Goal: Task Accomplishment & Management: Use online tool/utility

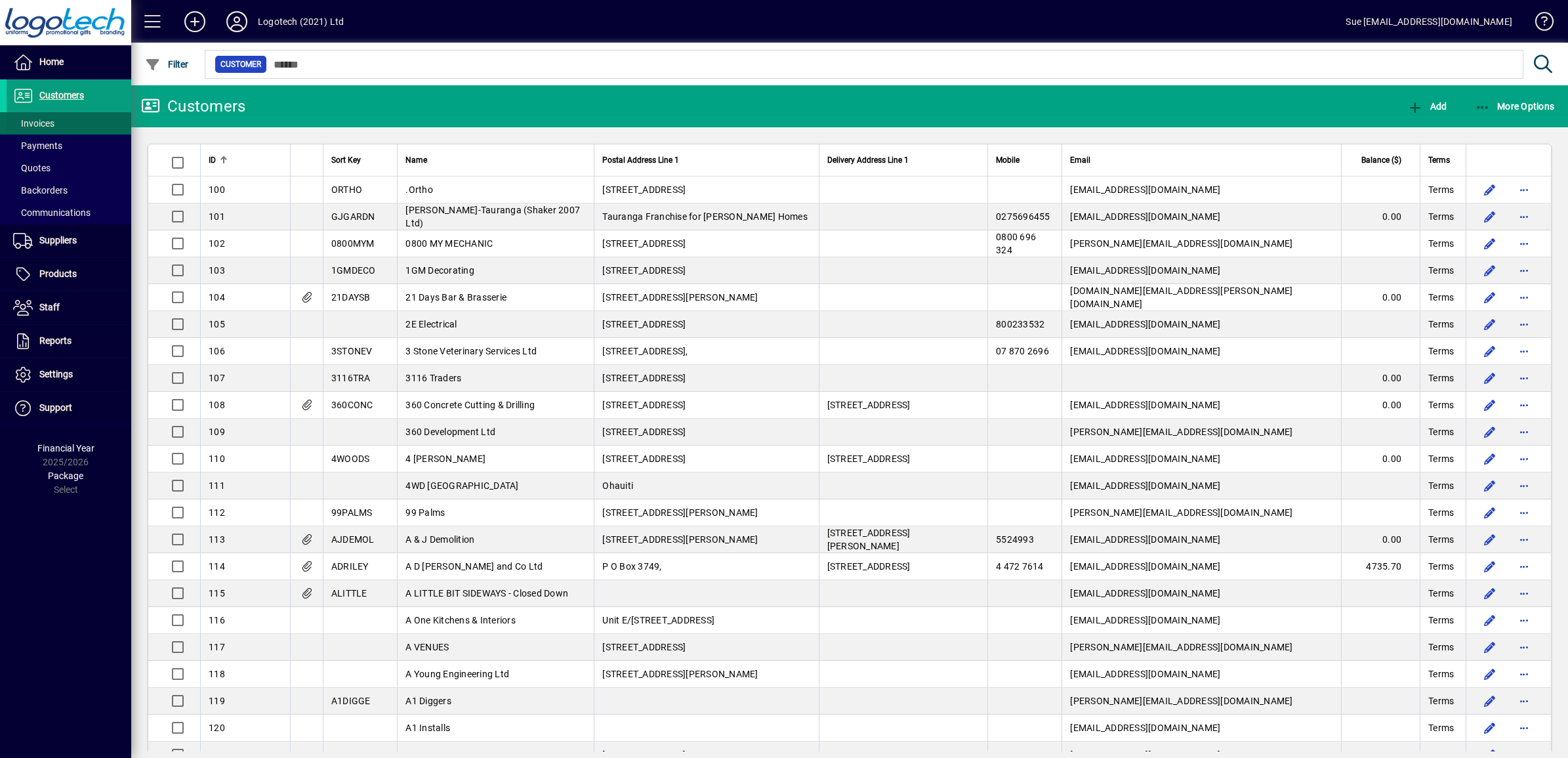
click at [40, 120] on span "Invoices" at bounding box center [34, 123] width 41 height 11
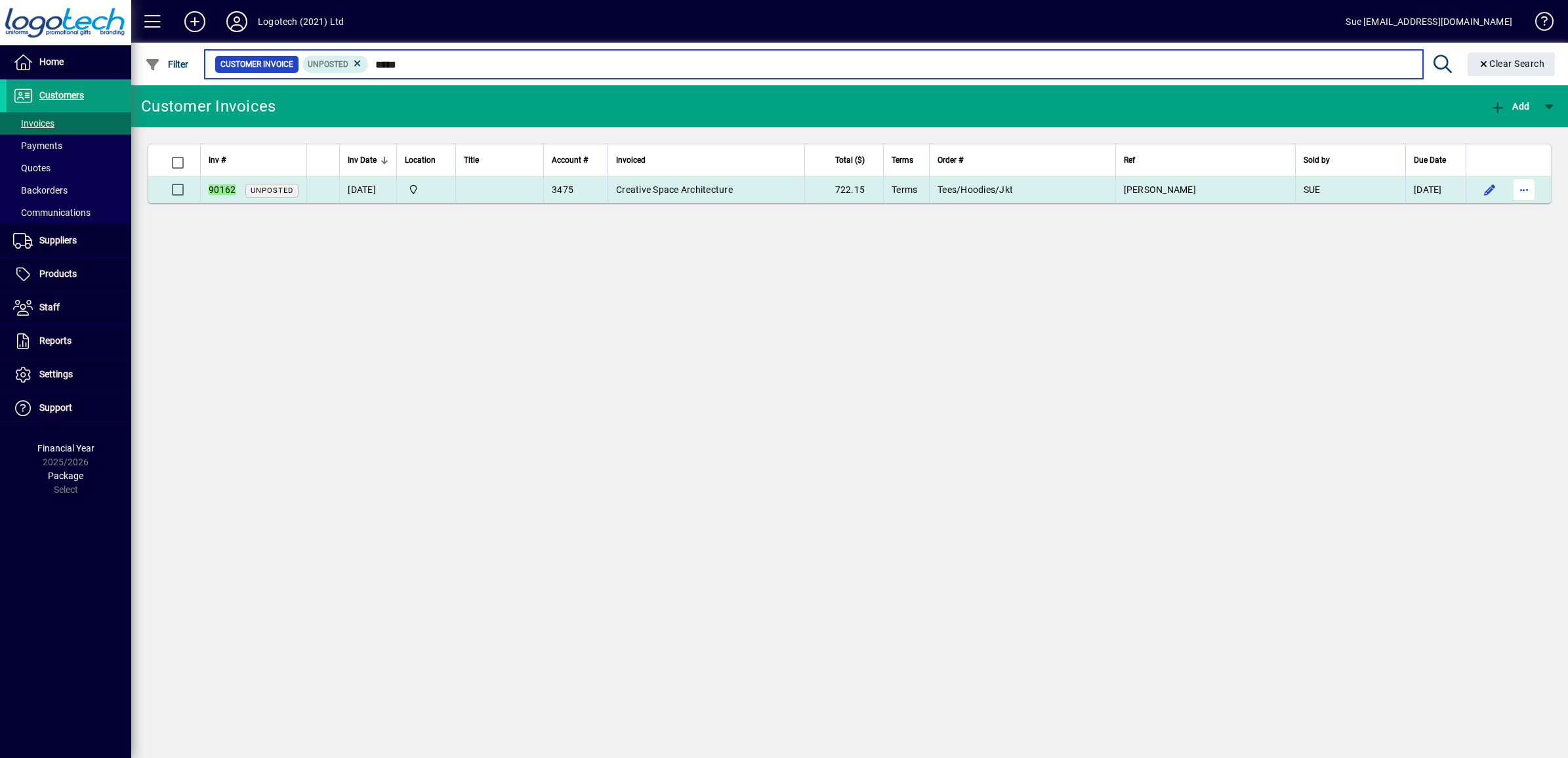
type input "*****"
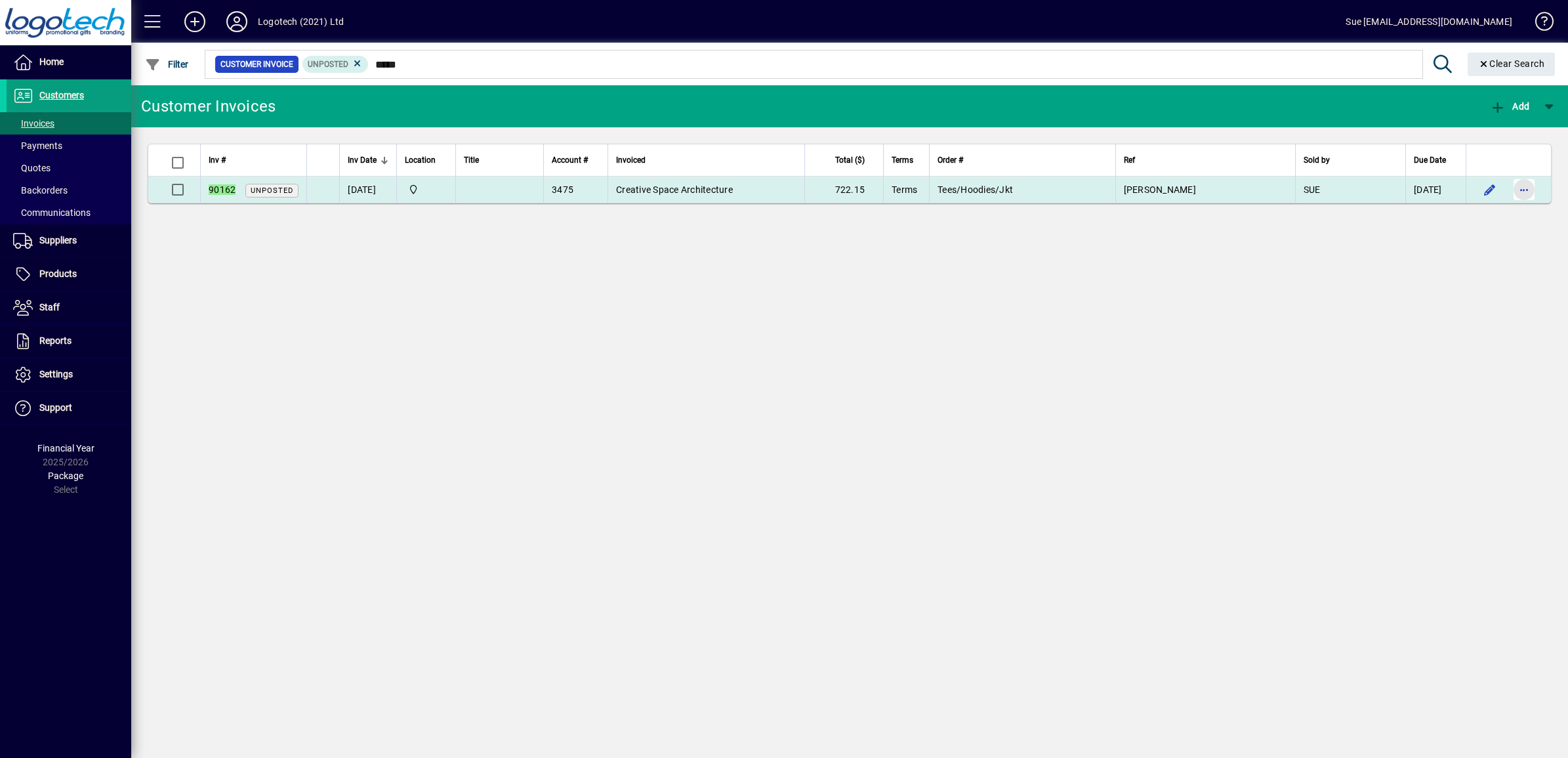
click at [1535, 191] on span "button" at bounding box center [1523, 189] width 31 height 31
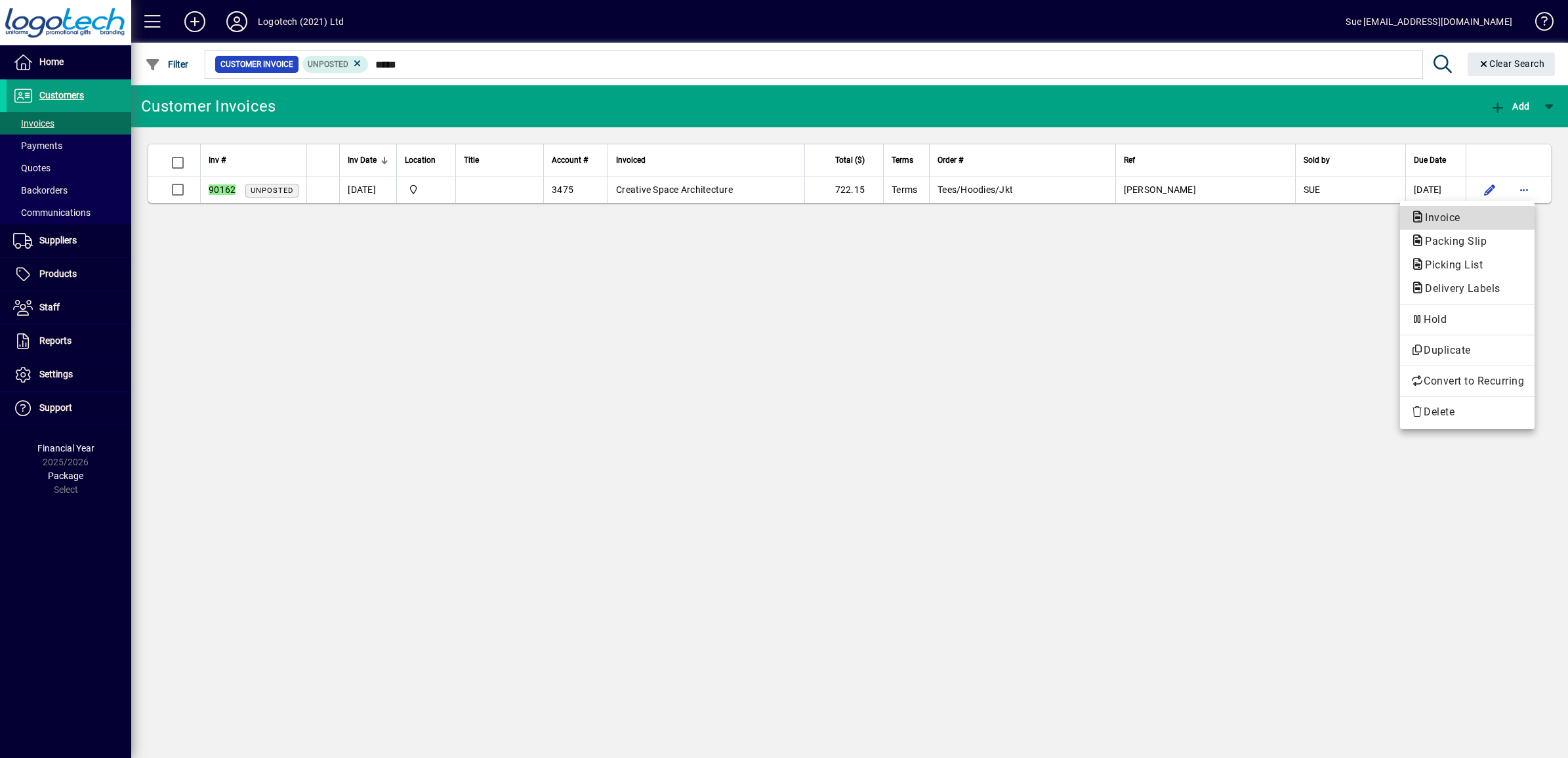
click at [1470, 216] on span "Invoice" at bounding box center [1467, 218] width 113 height 16
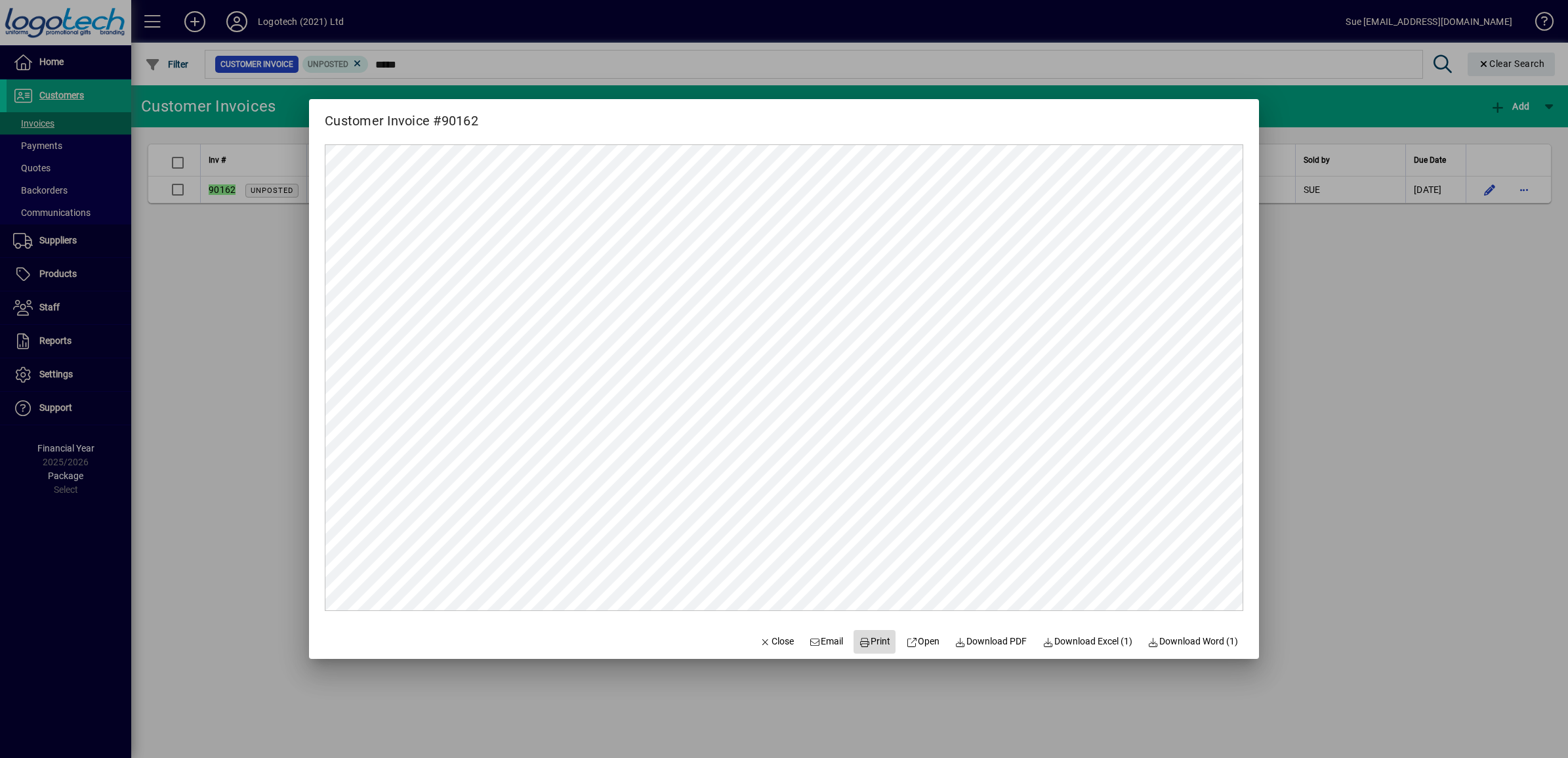
click at [872, 635] on span "Print" at bounding box center [874, 641] width 31 height 14
click at [762, 647] on span "Close" at bounding box center [776, 641] width 34 height 14
